Goal: Transaction & Acquisition: Register for event/course

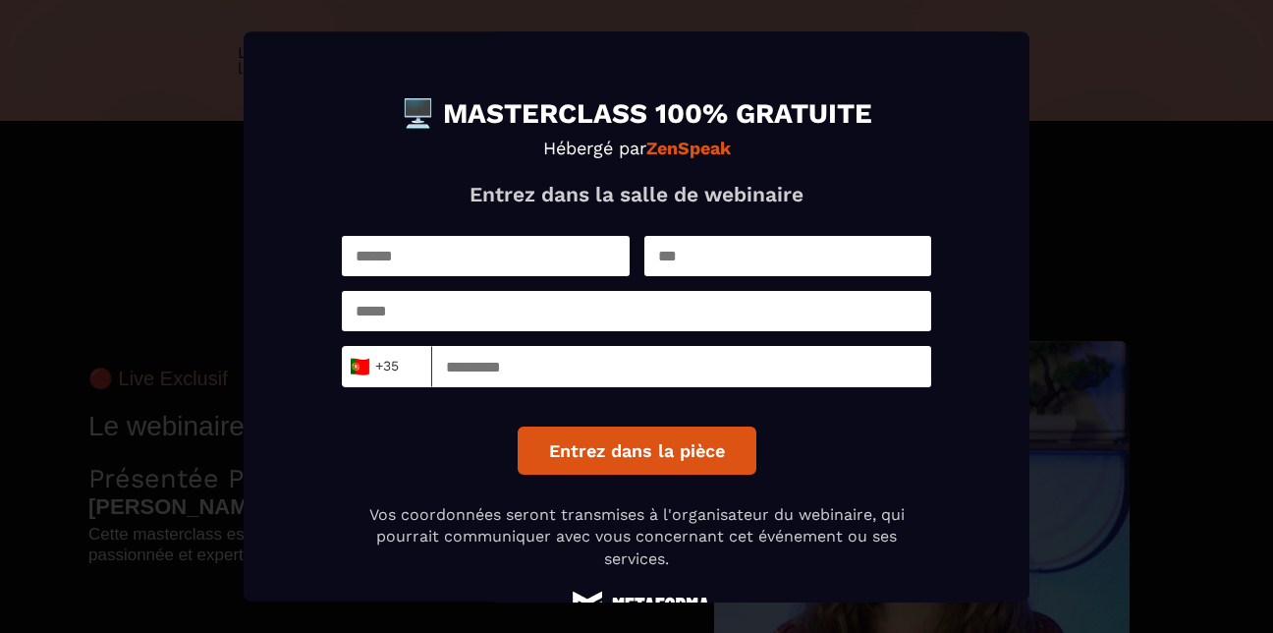
click at [416, 372] on div "🇵🇹 +351" at bounding box center [382, 366] width 69 height 29
drag, startPoint x: 422, startPoint y: 372, endPoint x: 350, endPoint y: 372, distance: 72.7
click at [350, 372] on div "🇵🇹 +351 Loading..." at bounding box center [387, 366] width 90 height 41
click at [412, 374] on input "Search for option" at bounding box center [407, 369] width 15 height 26
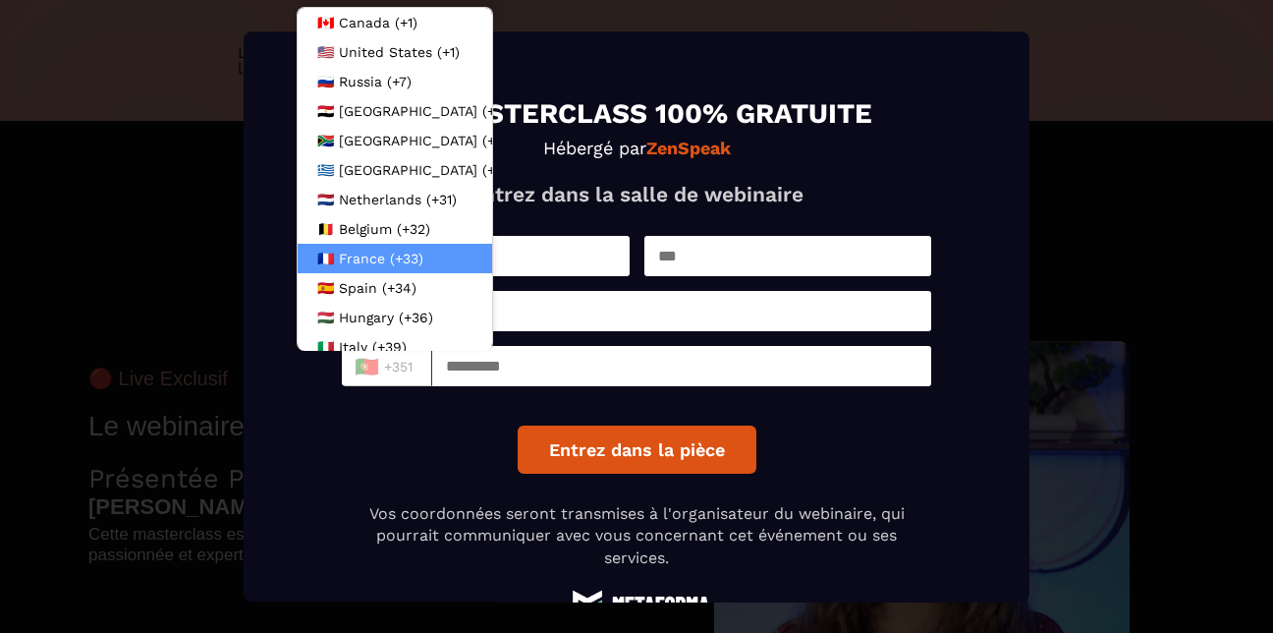
click at [412, 253] on span "France (+33)" at bounding box center [381, 259] width 84 height 20
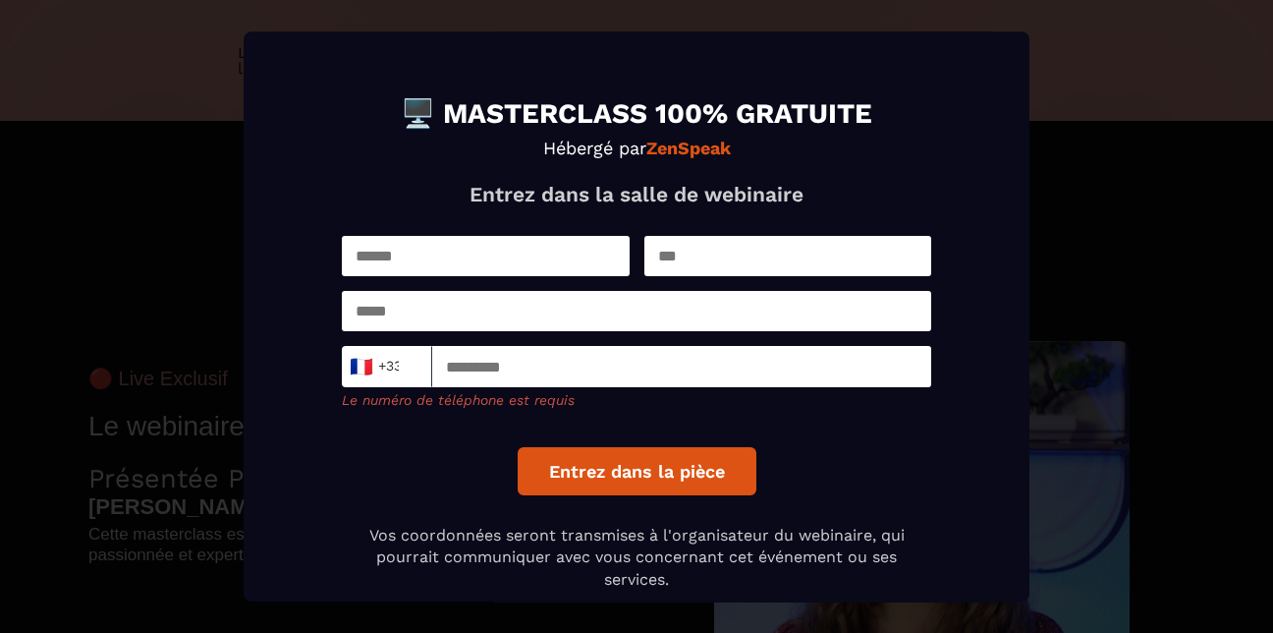
click at [440, 252] on input "Modal window" at bounding box center [486, 256] width 288 height 40
type input "*******"
type input "********"
type input "**********"
type input "*********"
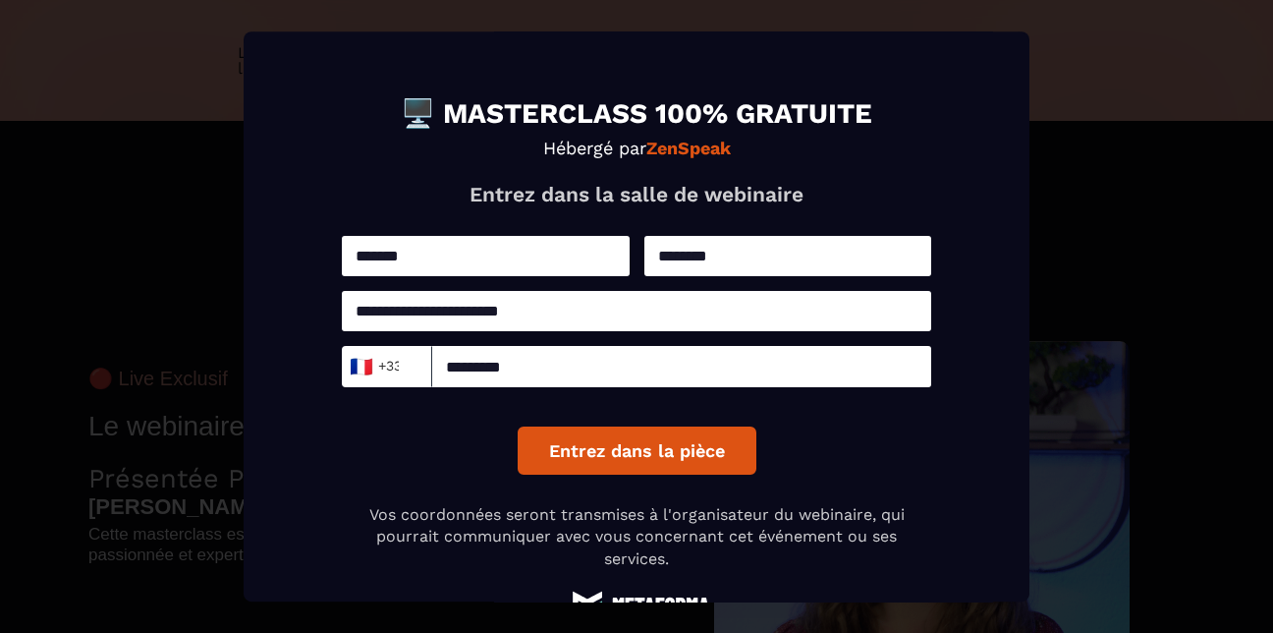
click at [596, 450] on button "Entrez dans la pièce" at bounding box center [637, 450] width 239 height 48
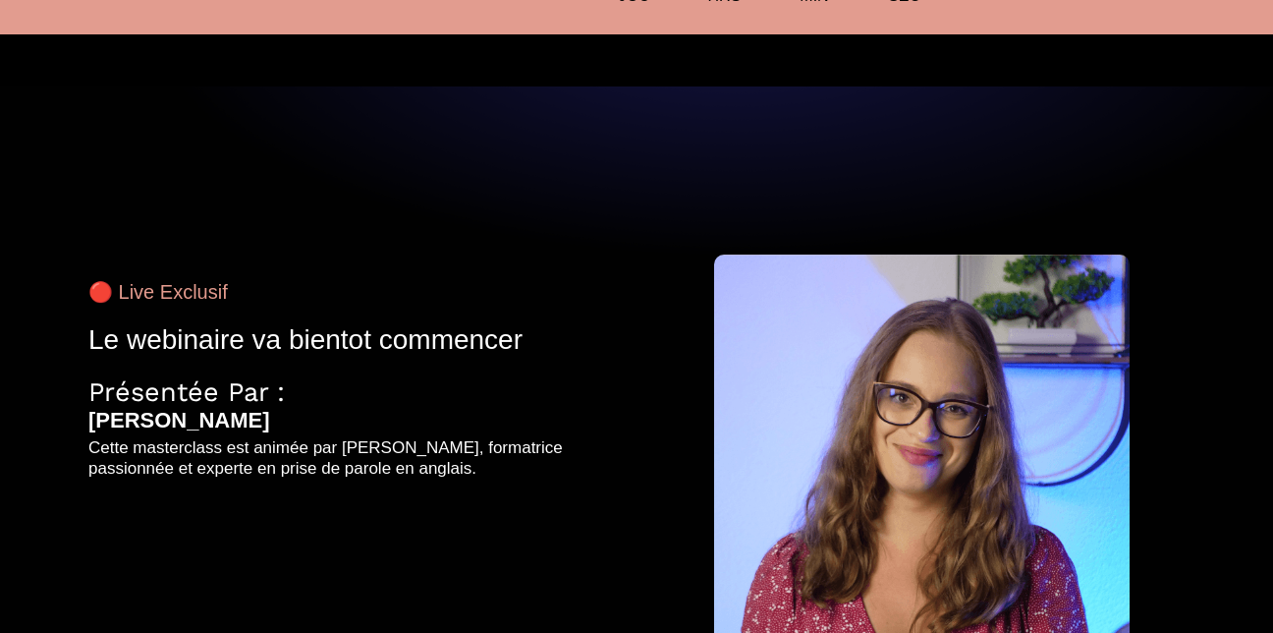
scroll to position [196, 0]
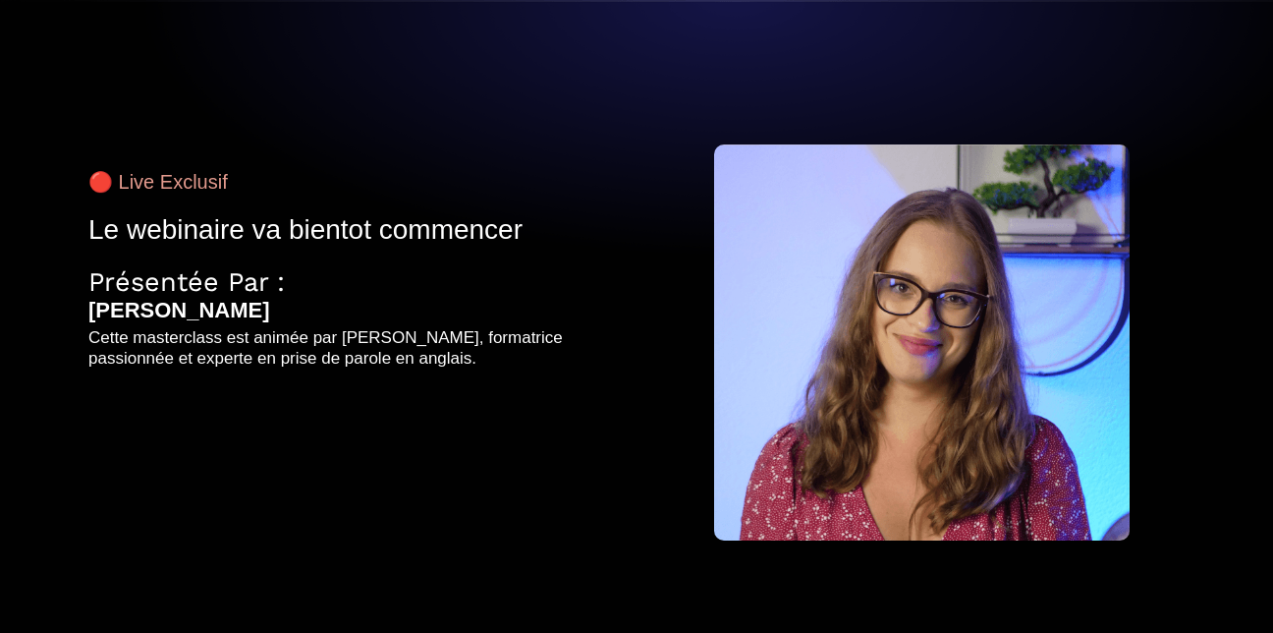
click at [884, 361] on img at bounding box center [922, 342] width 416 height 396
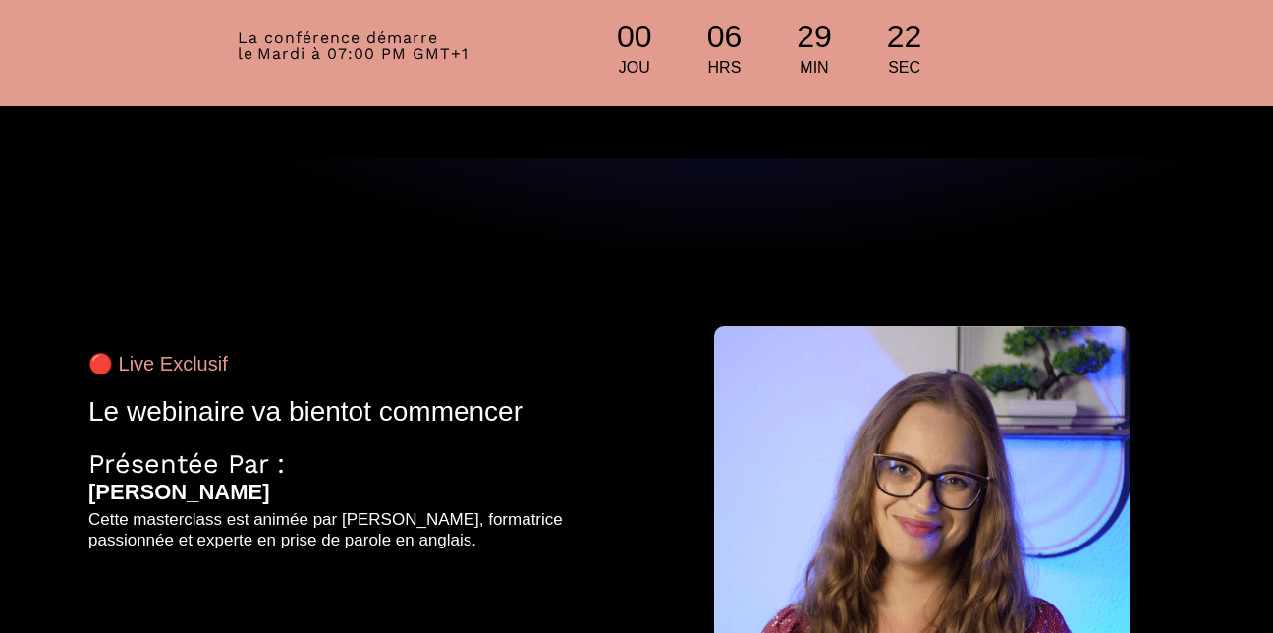
scroll to position [0, 0]
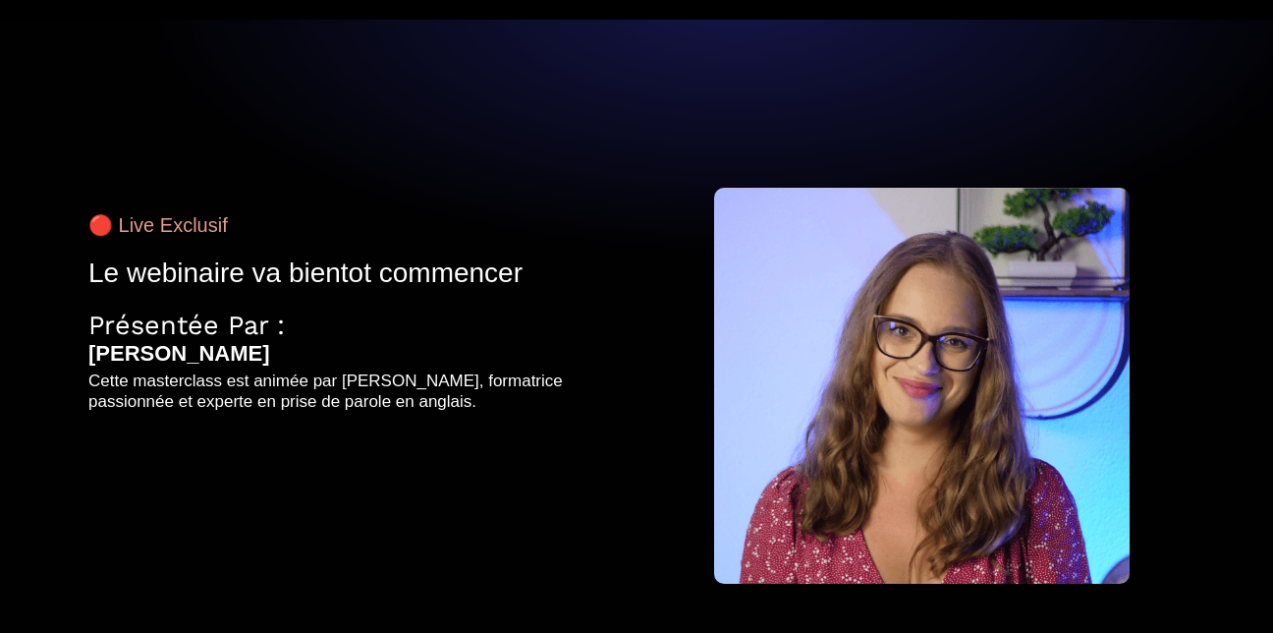
scroll to position [351, 0]
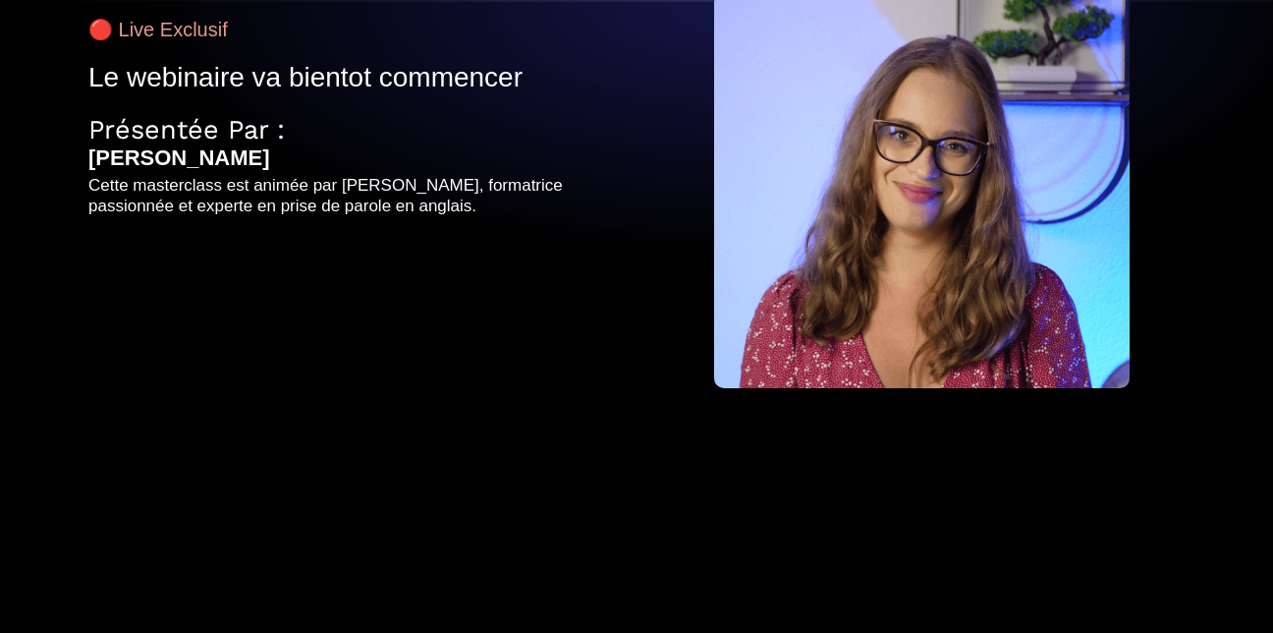
click at [528, 312] on div "🔴 Live Exclusif Le webinaire va bientot commencer Présentée Par : Alexandra Cet…" at bounding box center [352, 200] width 556 height 463
drag, startPoint x: 923, startPoint y: 313, endPoint x: 934, endPoint y: 316, distance: 11.2
click at [932, 315] on img at bounding box center [922, 190] width 416 height 396
click at [928, 296] on img at bounding box center [922, 190] width 416 height 396
click at [918, 275] on img at bounding box center [922, 190] width 416 height 396
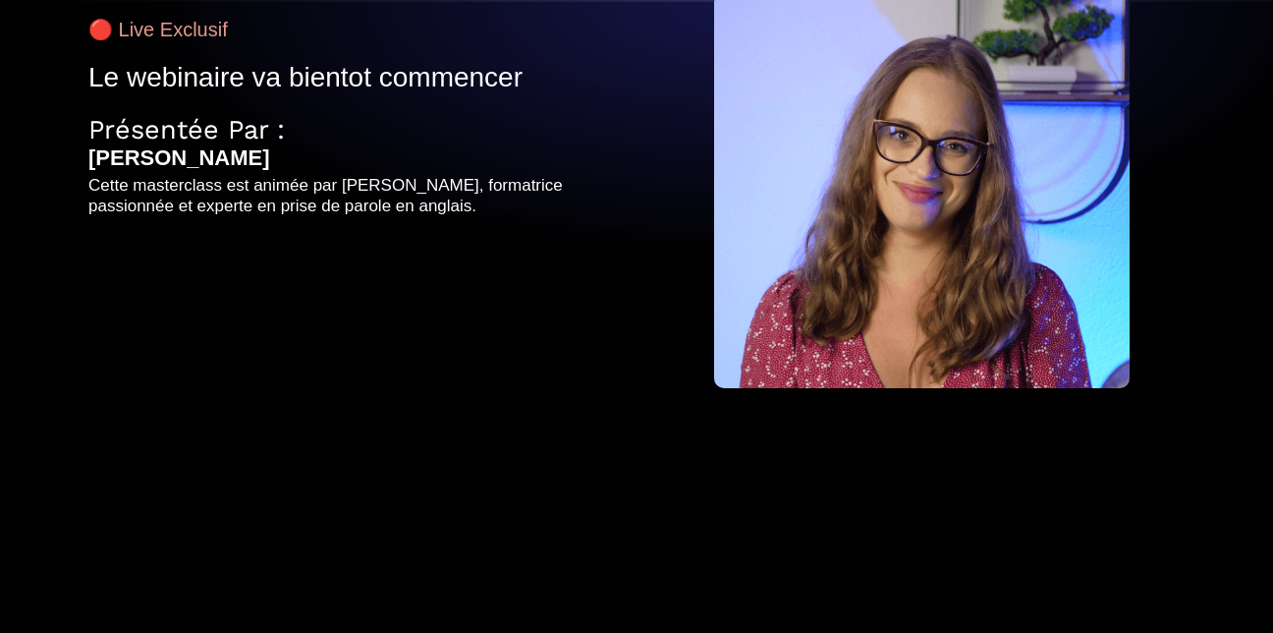
click at [918, 275] on img at bounding box center [922, 190] width 416 height 396
drag, startPoint x: 894, startPoint y: 266, endPoint x: 806, endPoint y: 264, distance: 87.4
click at [835, 264] on img at bounding box center [922, 190] width 416 height 396
click at [534, 264] on div "🔴 Live Exclusif Le webinaire va bientot commencer Présentée Par : Alexandra Cet…" at bounding box center [352, 200] width 556 height 463
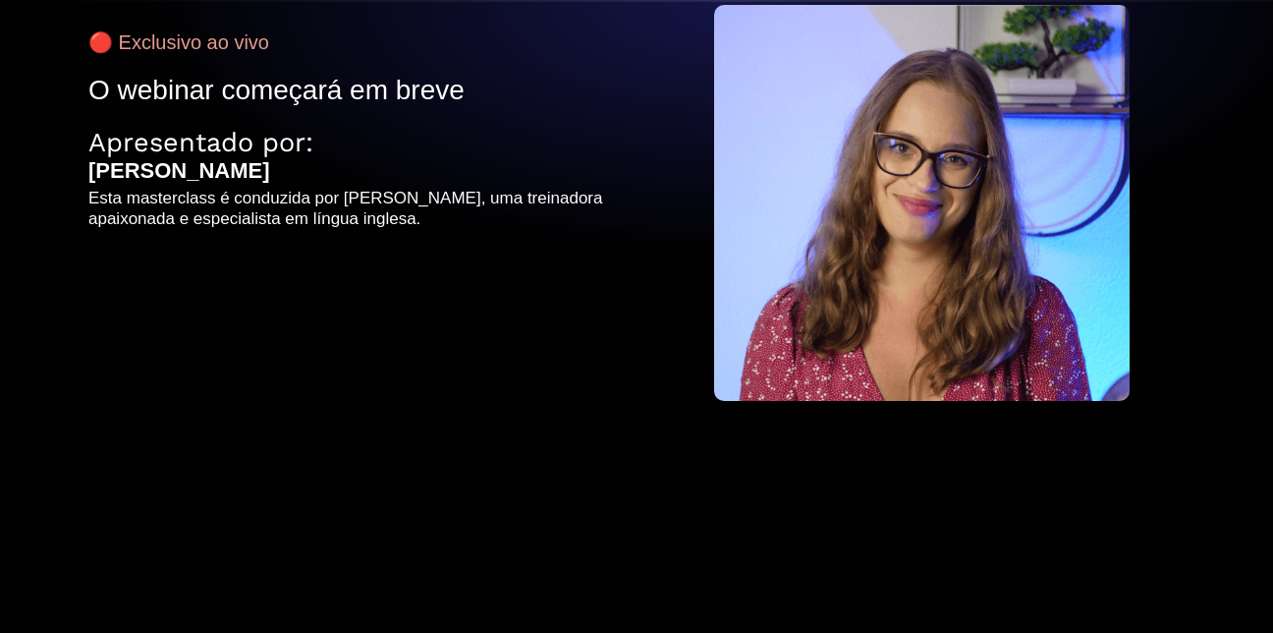
scroll to position [351, 0]
